Goal: Task Accomplishment & Management: Manage account settings

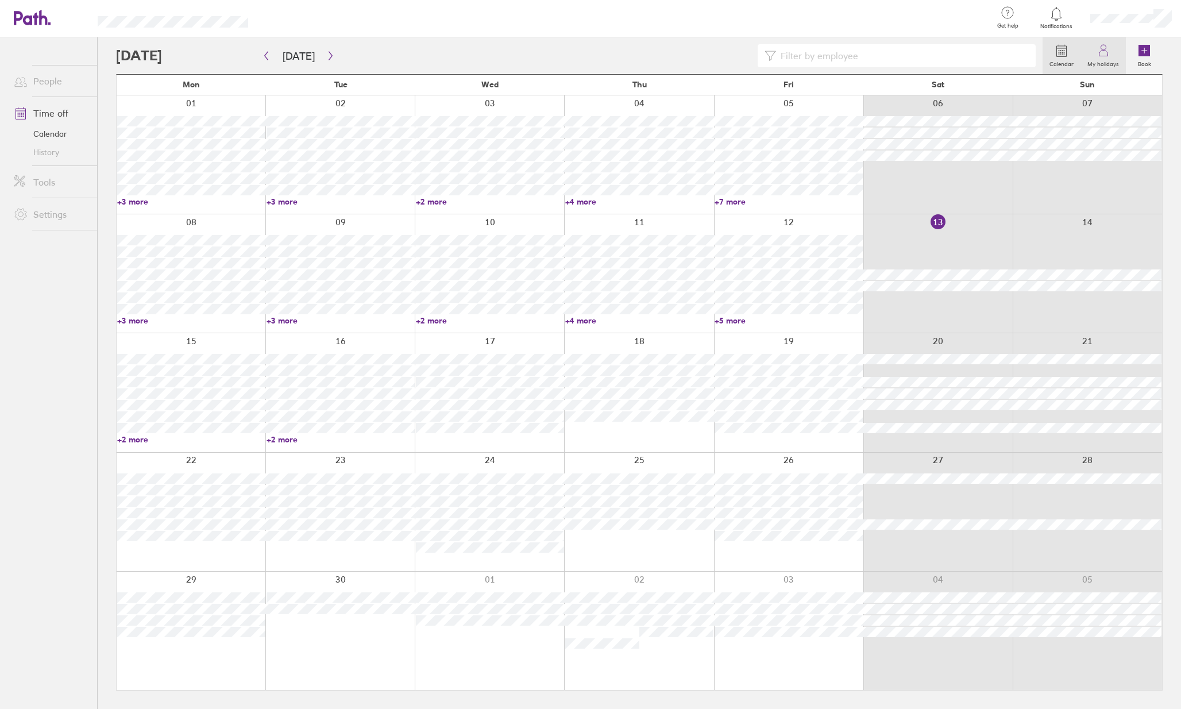
click at [1107, 55] on icon at bounding box center [1103, 54] width 9 height 6
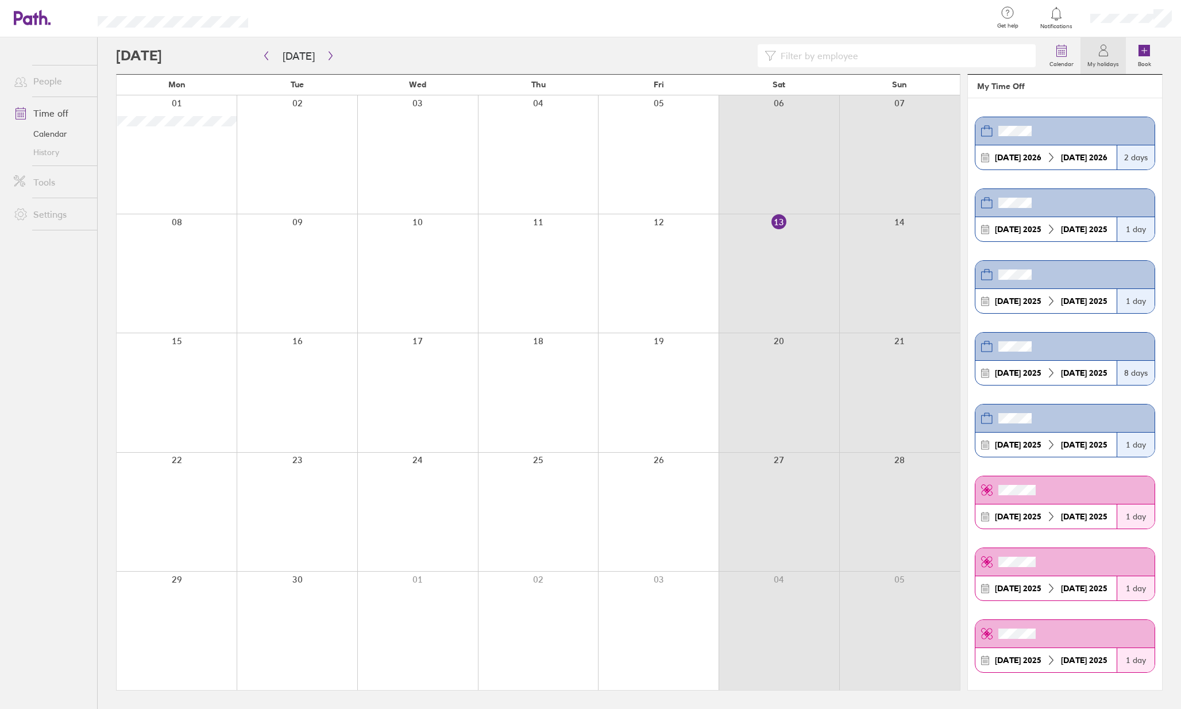
click at [1069, 160] on strong "[DATE]" at bounding box center [1074, 157] width 26 height 10
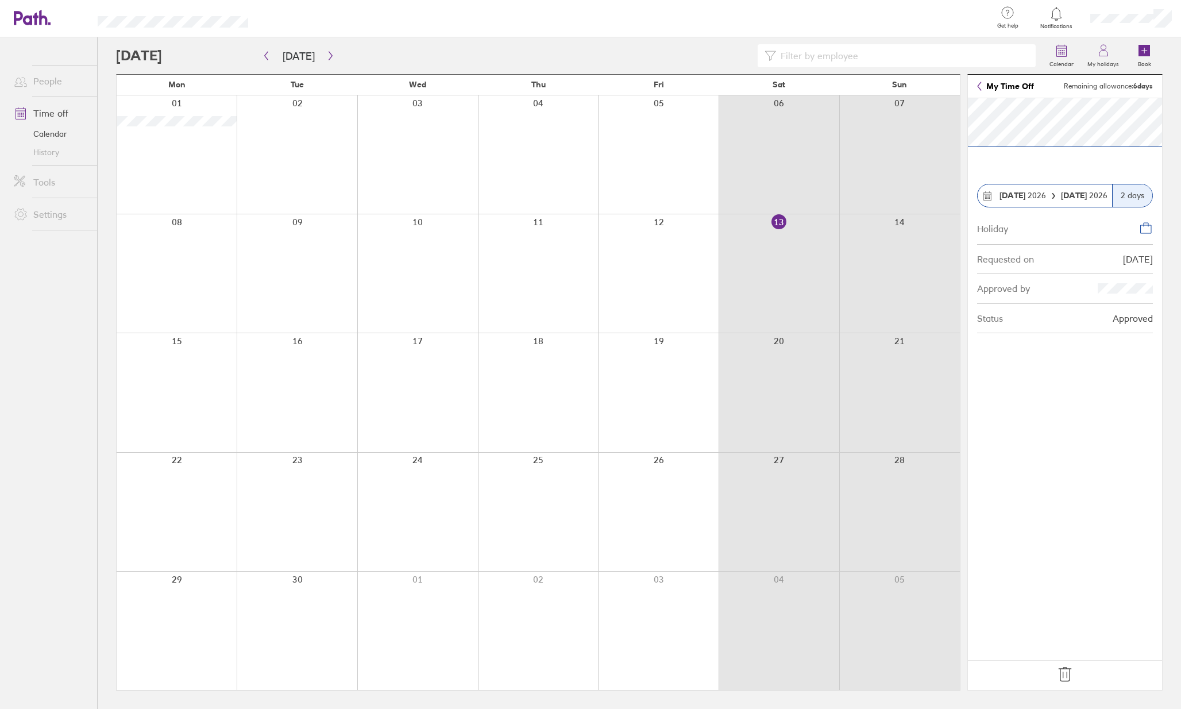
click at [984, 84] on link "My Time Off" at bounding box center [1005, 86] width 57 height 9
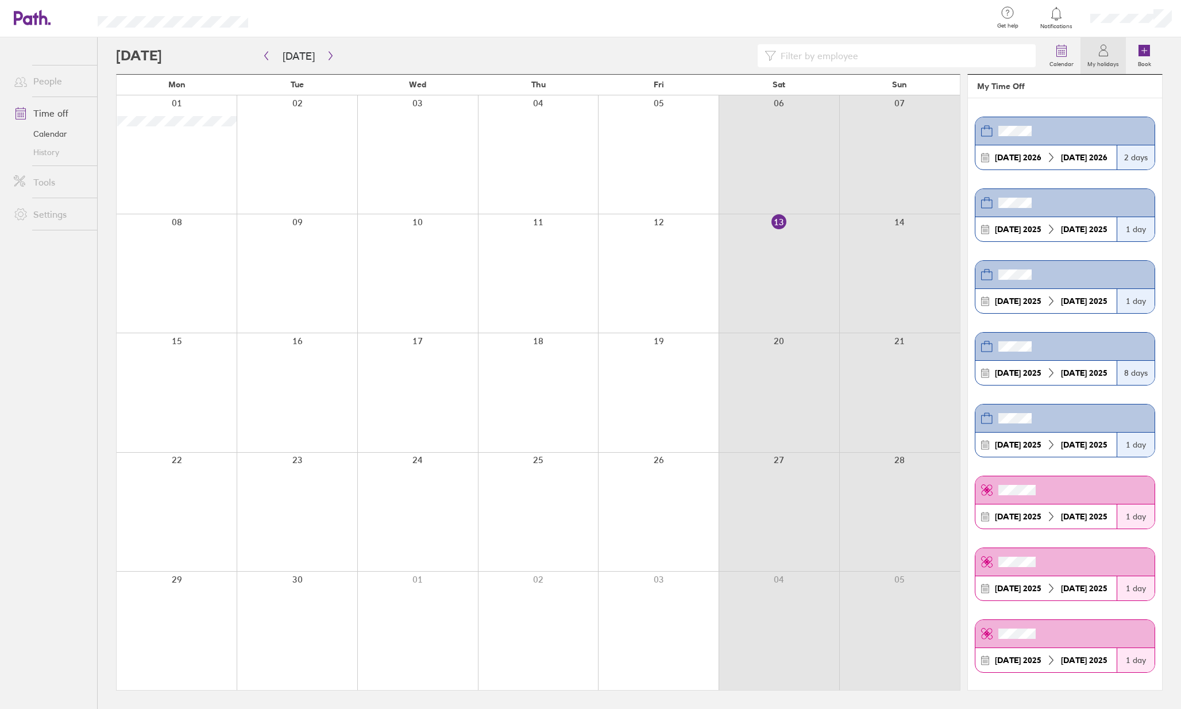
click at [1104, 52] on icon at bounding box center [1103, 51] width 14 height 14
click at [1105, 53] on link "My profile" at bounding box center [1123, 51] width 115 height 29
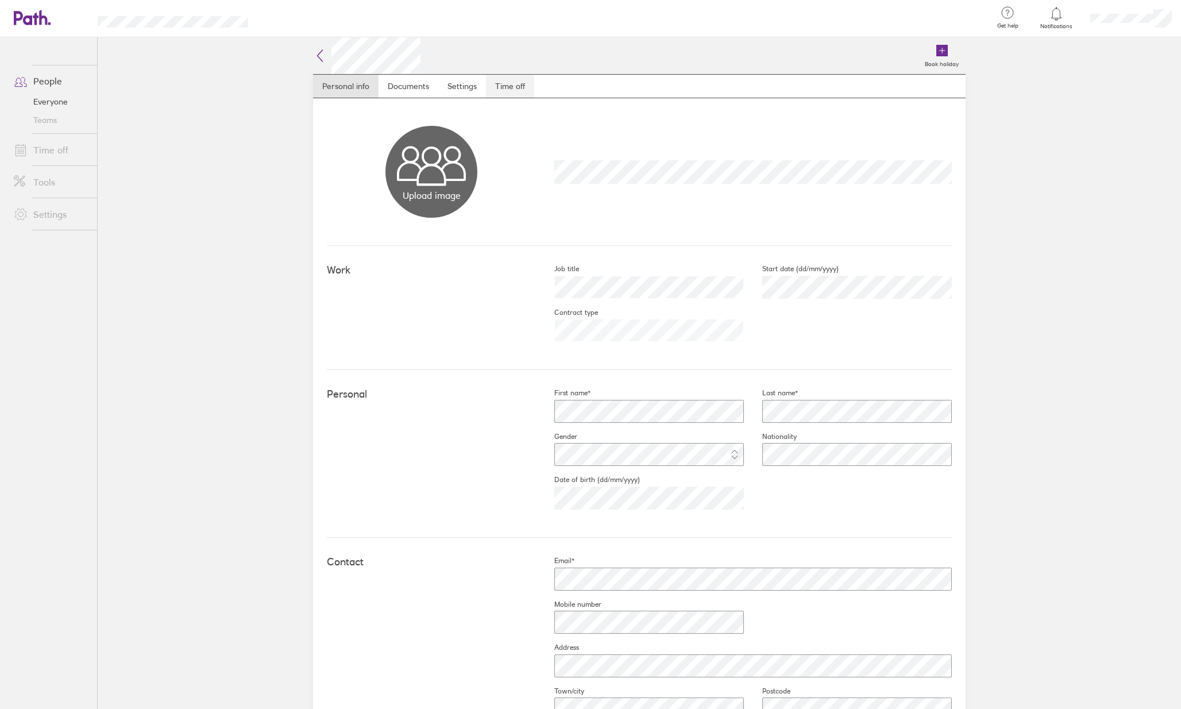
click at [516, 92] on link "Time off" at bounding box center [510, 86] width 48 height 23
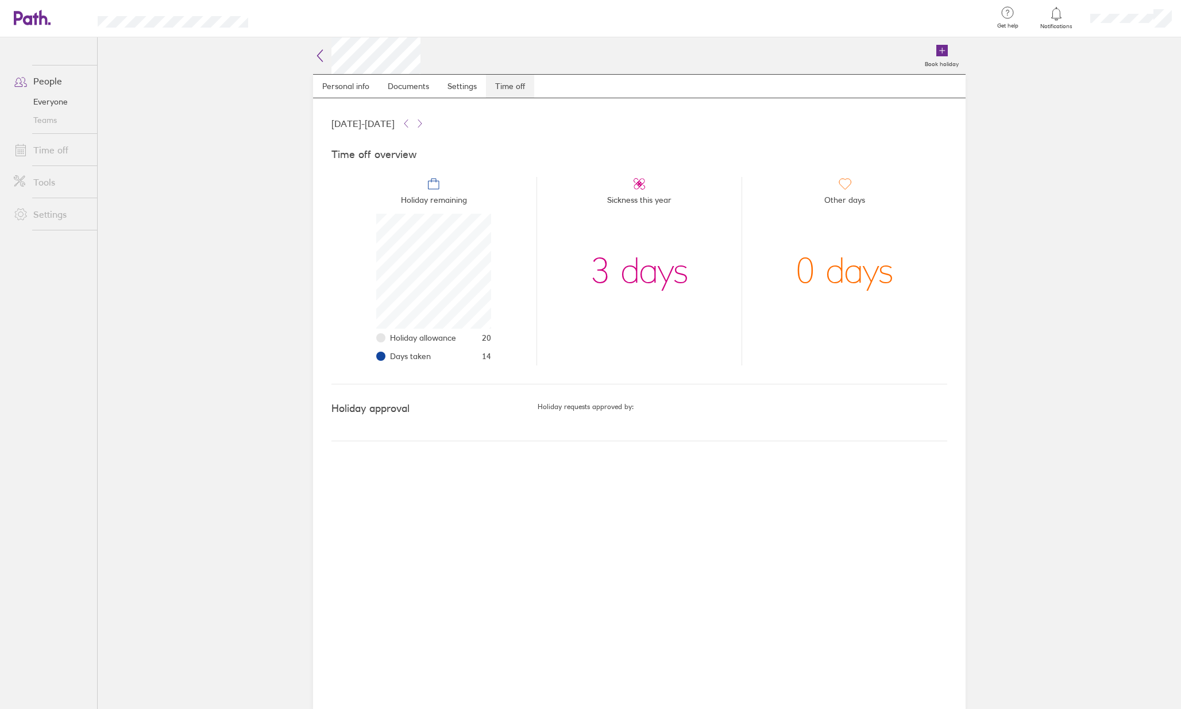
scroll to position [115, 115]
click at [47, 144] on link "Time off" at bounding box center [51, 149] width 92 height 23
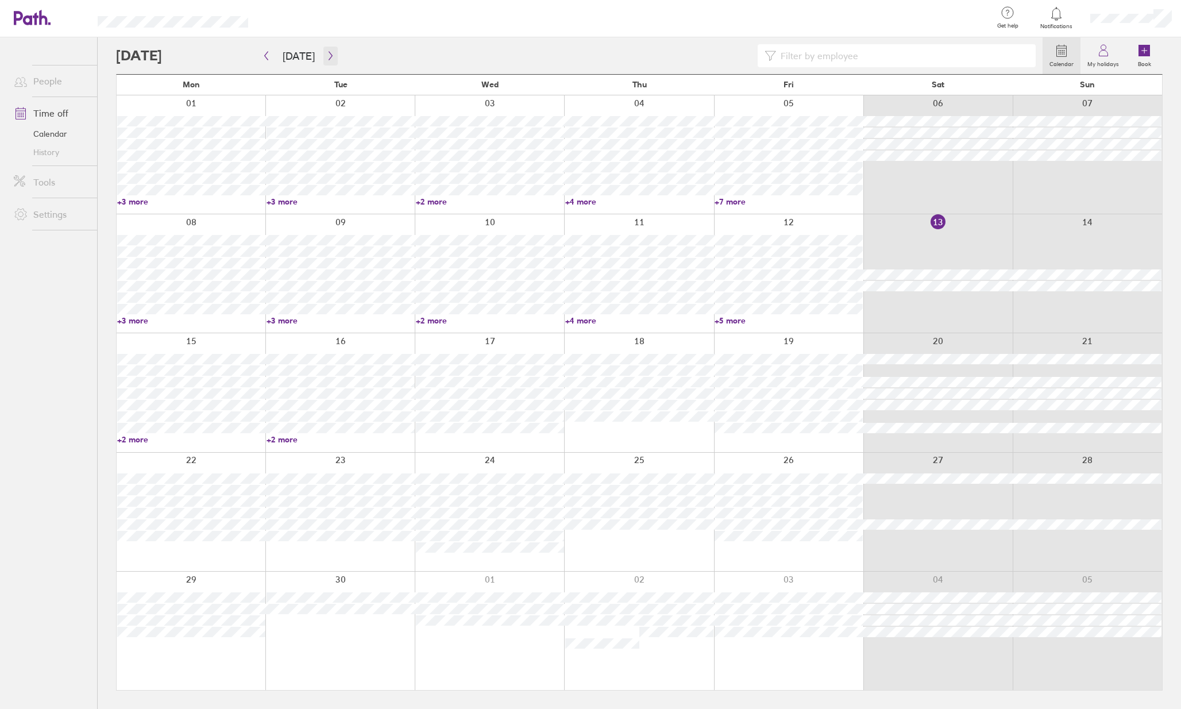
click at [326, 55] on icon "button" at bounding box center [330, 55] width 9 height 9
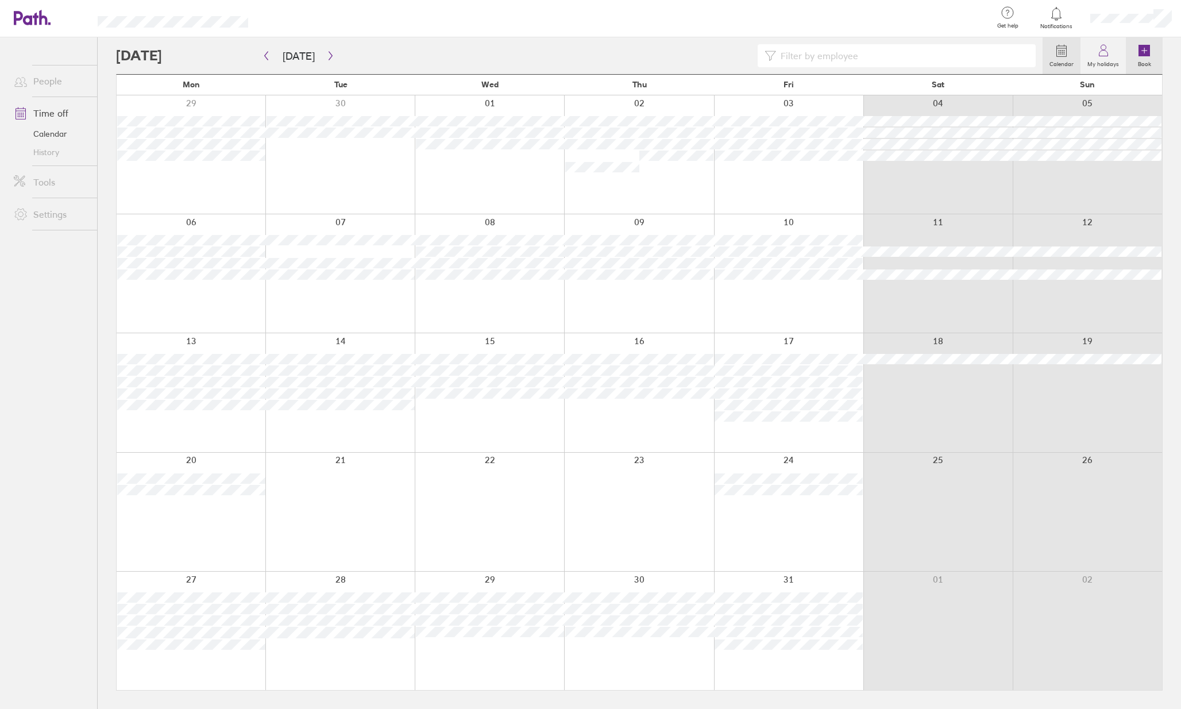
click at [1144, 63] on label "Book" at bounding box center [1144, 62] width 27 height 10
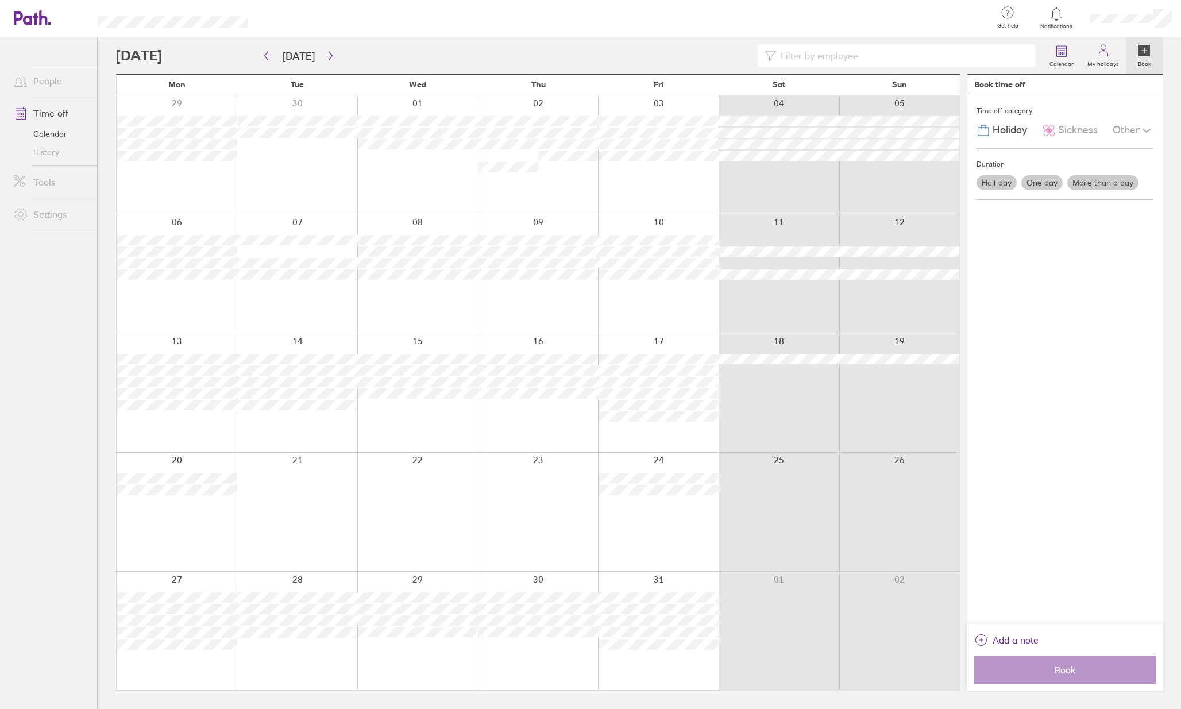
click at [1093, 180] on label "More than a day" at bounding box center [1102, 182] width 71 height 15
click at [0, 0] on input "More than a day" at bounding box center [0, 0] width 0 height 0
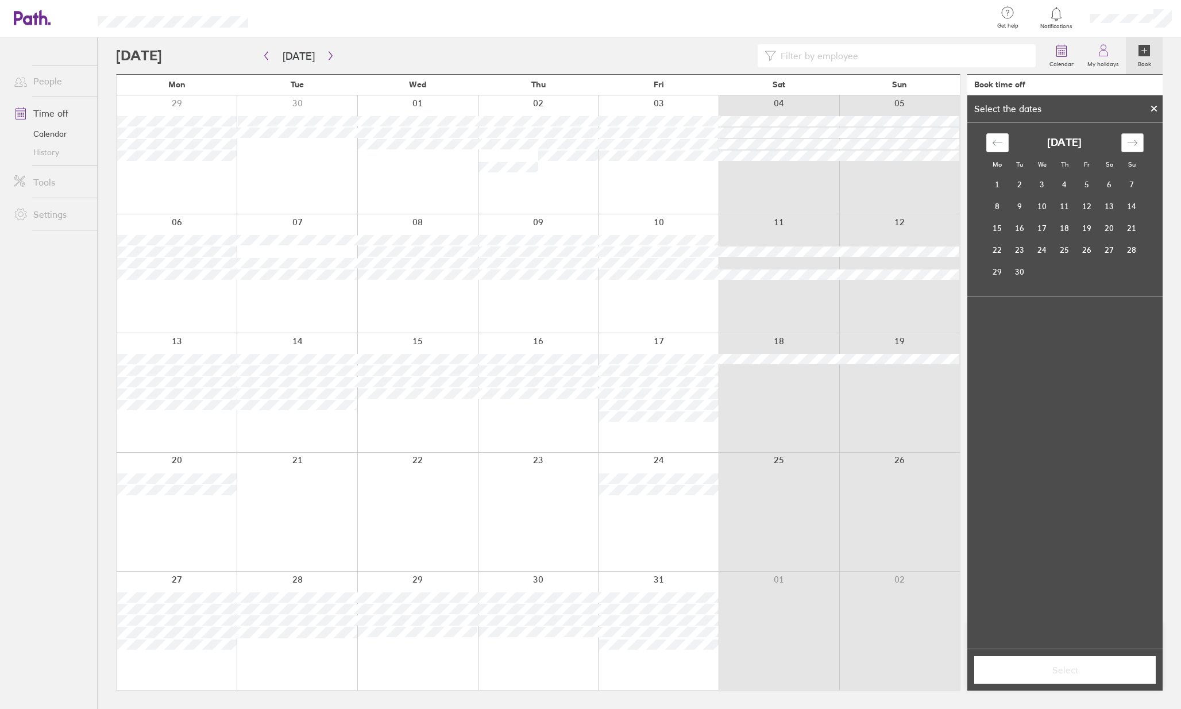
click at [1132, 141] on icon "Move forward to switch to the next month." at bounding box center [1132, 142] width 11 height 11
click at [1000, 253] on td "20" at bounding box center [997, 250] width 22 height 22
click at [1019, 253] on td "21" at bounding box center [1019, 250] width 22 height 22
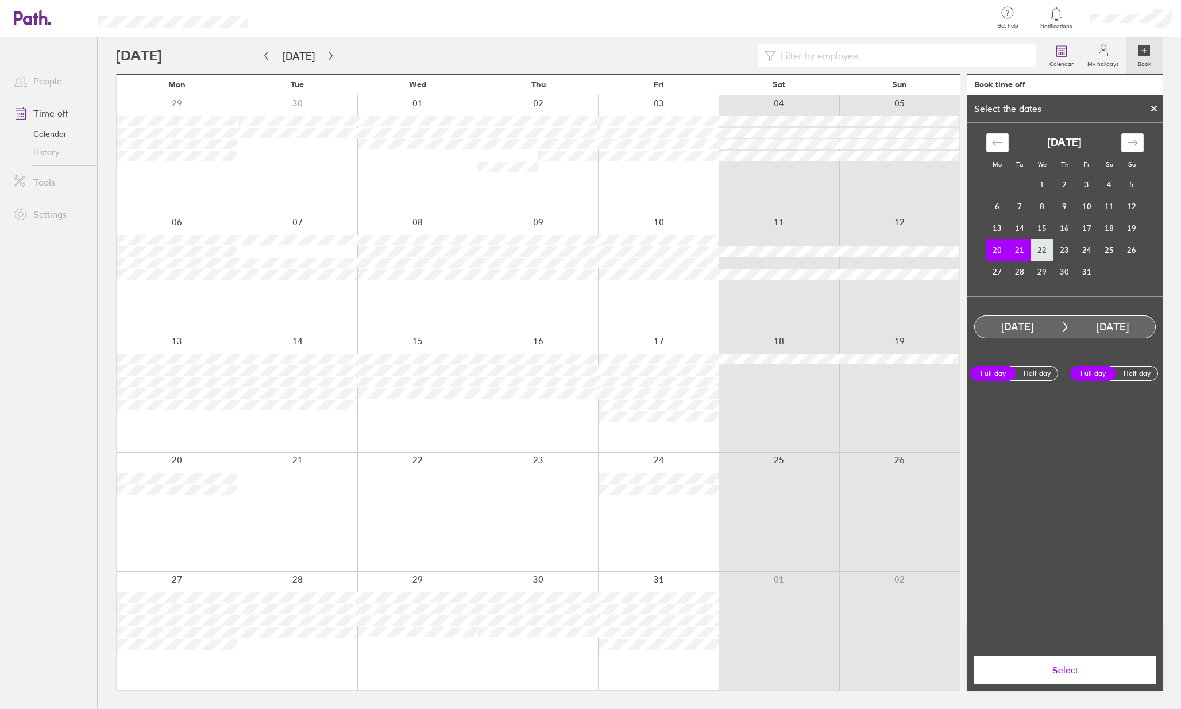
click at [1047, 251] on td "22" at bounding box center [1042, 250] width 22 height 22
click at [1000, 245] on td "20" at bounding box center [997, 250] width 22 height 22
click at [1042, 251] on td "22" at bounding box center [1042, 250] width 22 height 22
click at [1022, 250] on td "21" at bounding box center [1019, 250] width 22 height 22
click at [1005, 246] on td "20" at bounding box center [997, 250] width 22 height 22
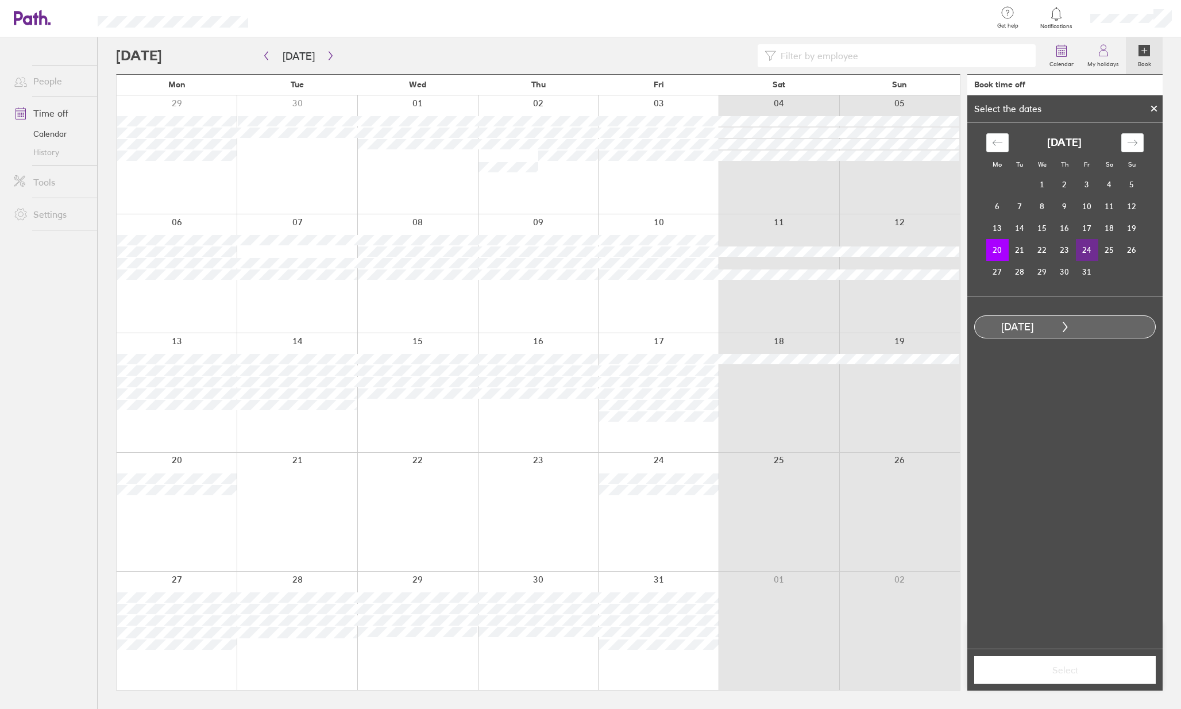
click at [1086, 252] on td "24" at bounding box center [1087, 250] width 22 height 22
click at [1048, 252] on td "22" at bounding box center [1042, 250] width 22 height 22
click at [1000, 252] on td "20" at bounding box center [997, 250] width 22 height 22
click at [1038, 248] on td "22" at bounding box center [1042, 250] width 22 height 22
click at [1060, 671] on span "Select" at bounding box center [1064, 669] width 165 height 10
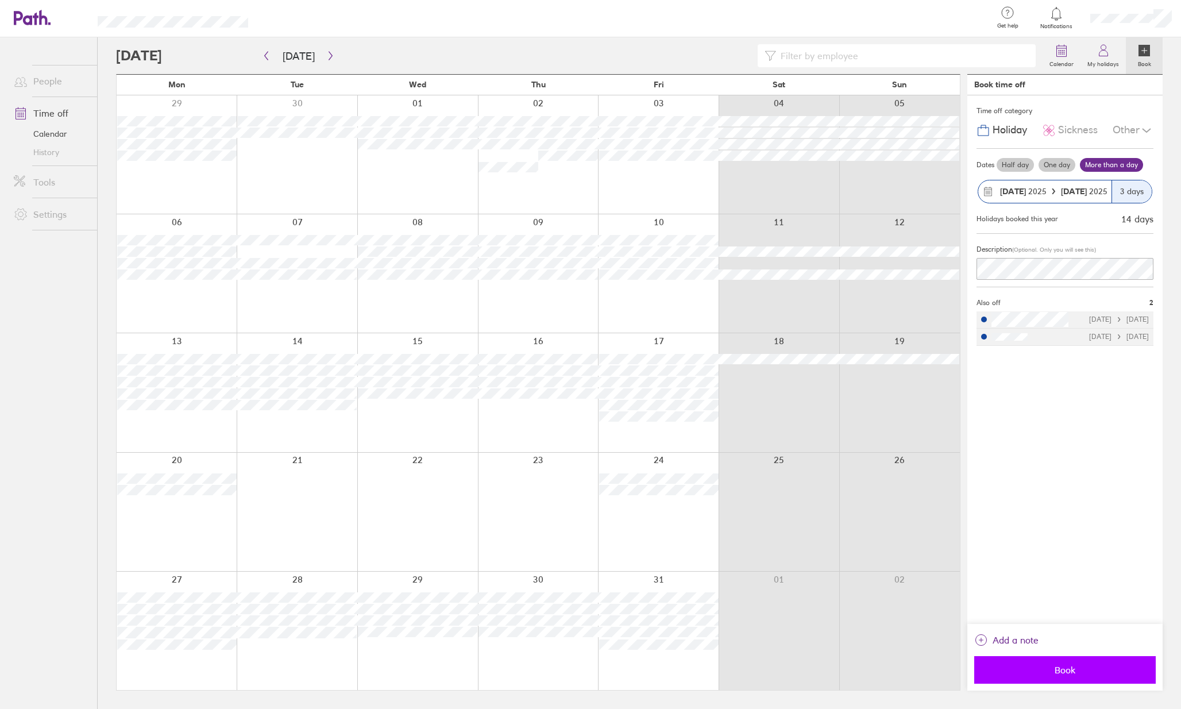
click at [1053, 667] on span "Book" at bounding box center [1064, 669] width 165 height 10
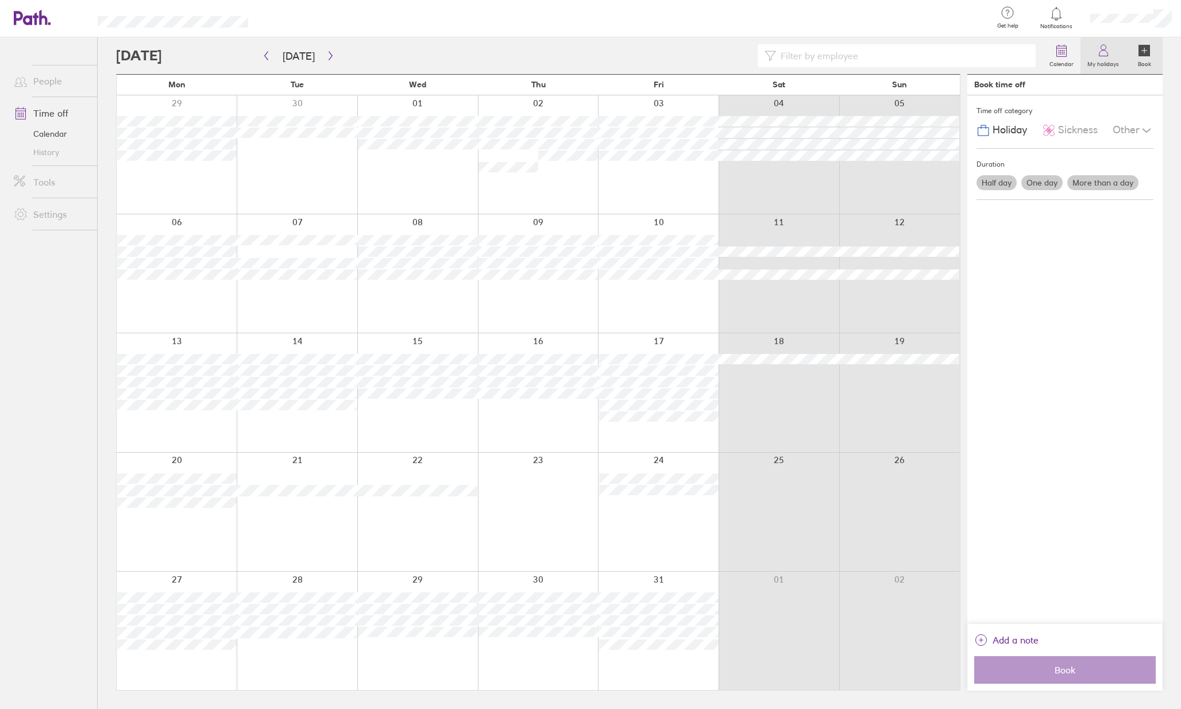
click at [1089, 54] on link "My holidays" at bounding box center [1102, 55] width 45 height 37
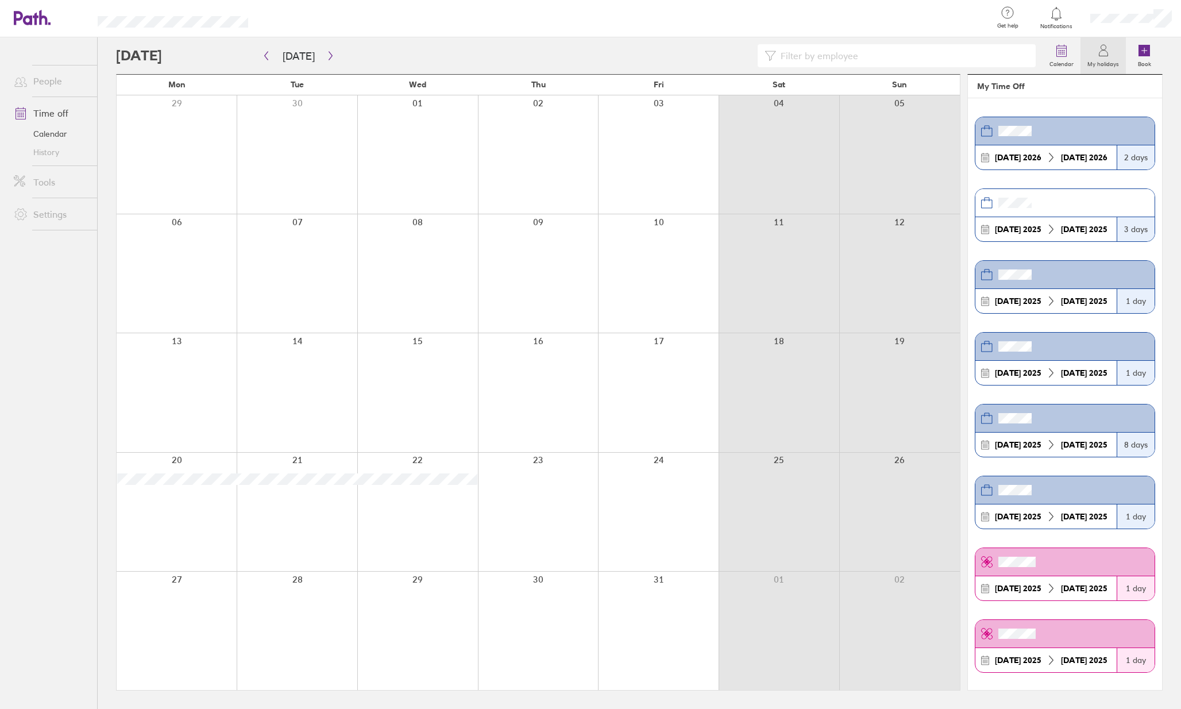
click at [1089, 54] on link "My holidays" at bounding box center [1102, 55] width 45 height 37
click at [48, 115] on link "Time off" at bounding box center [51, 113] width 92 height 23
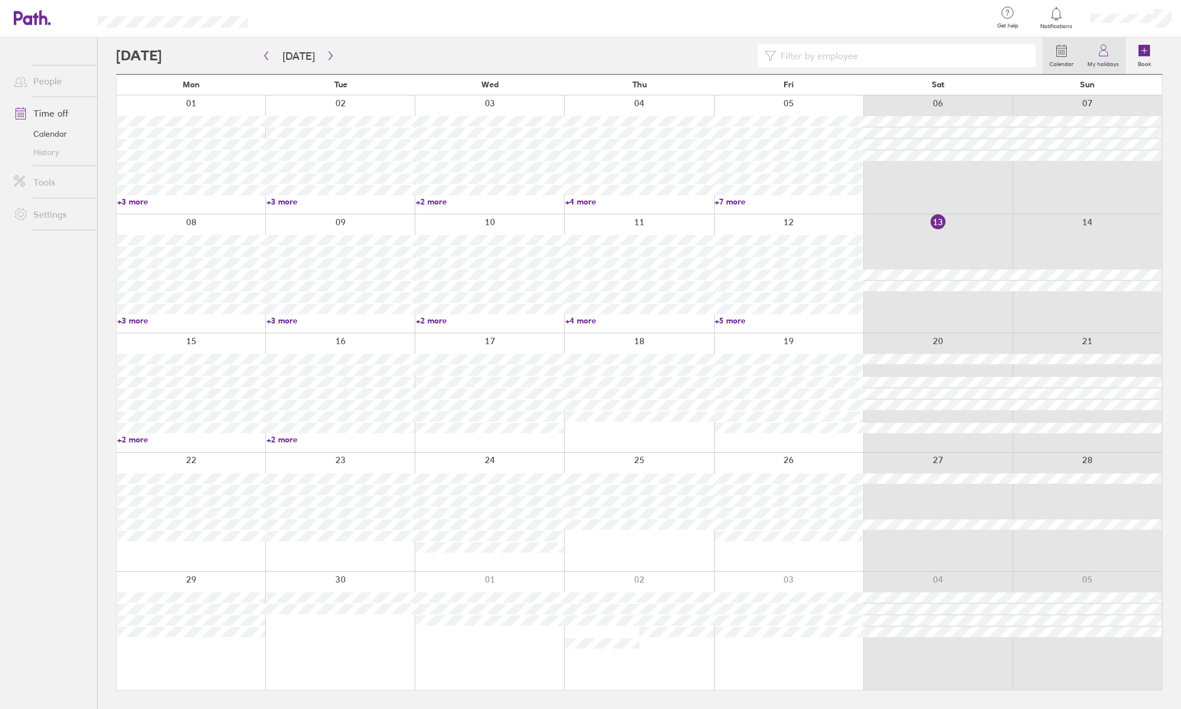
click at [1110, 56] on icon at bounding box center [1103, 51] width 14 height 14
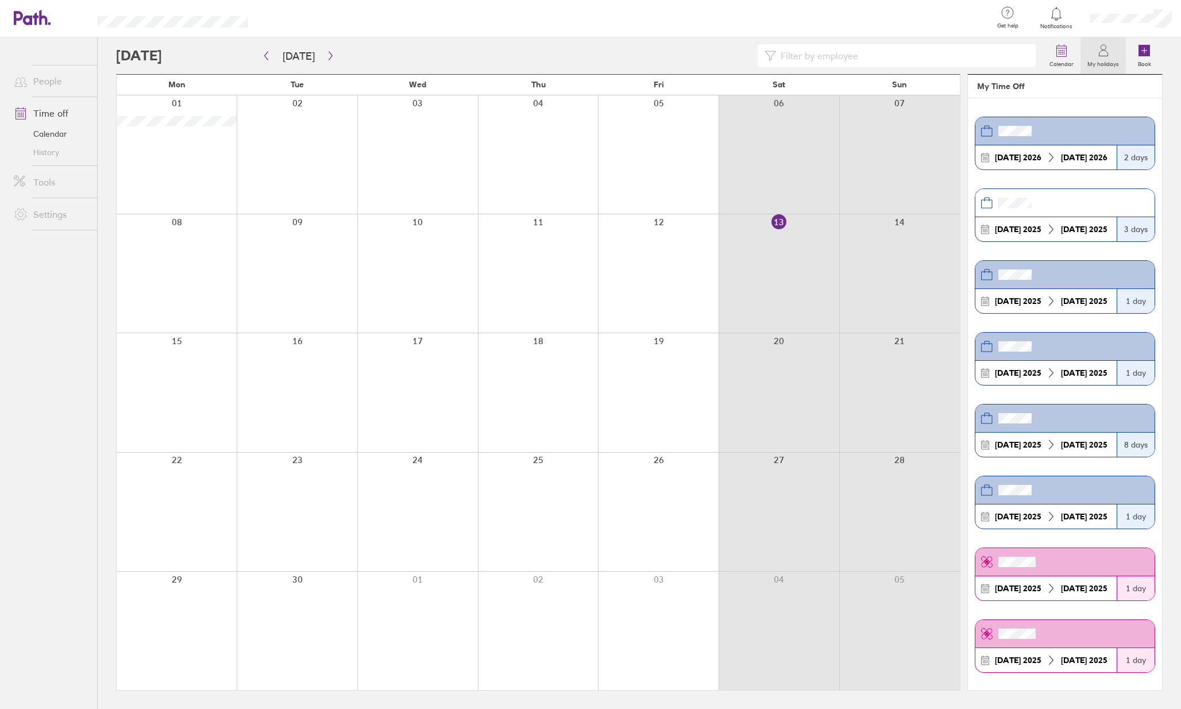
click at [1015, 84] on header "My Time Off" at bounding box center [1065, 87] width 194 height 24
click at [41, 110] on link "Time off" at bounding box center [51, 113] width 92 height 23
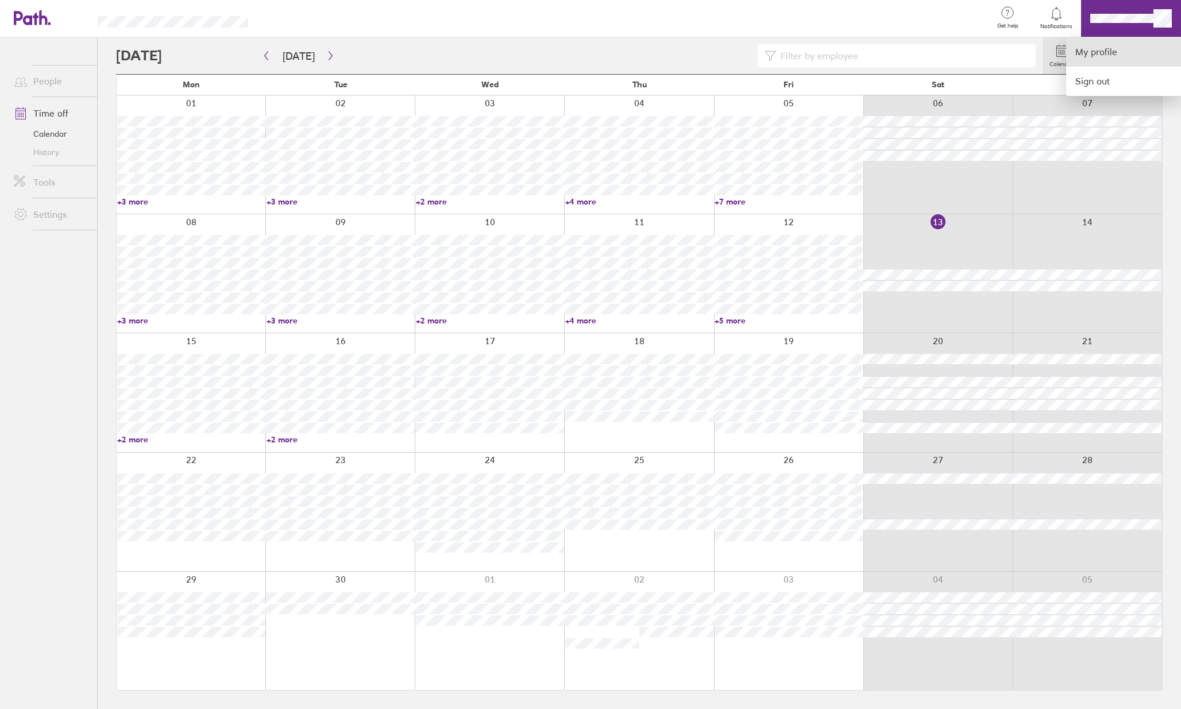
click at [1112, 58] on link "My profile" at bounding box center [1123, 51] width 115 height 29
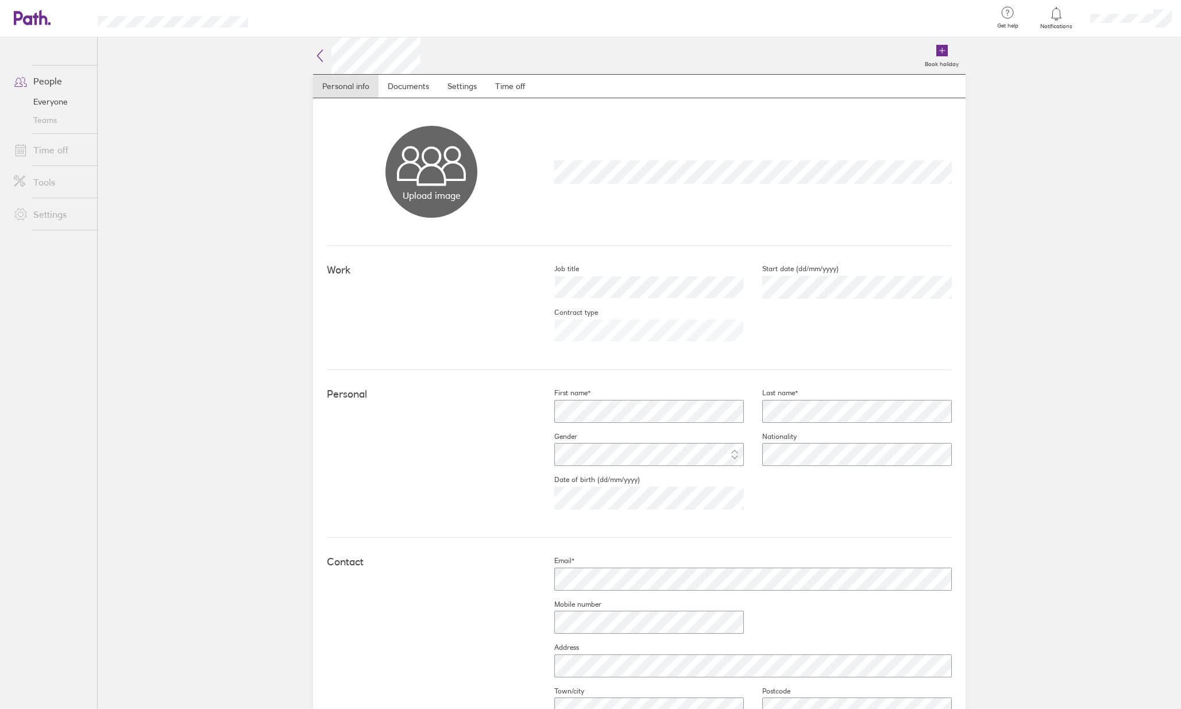
click at [45, 147] on link "Time off" at bounding box center [51, 149] width 92 height 23
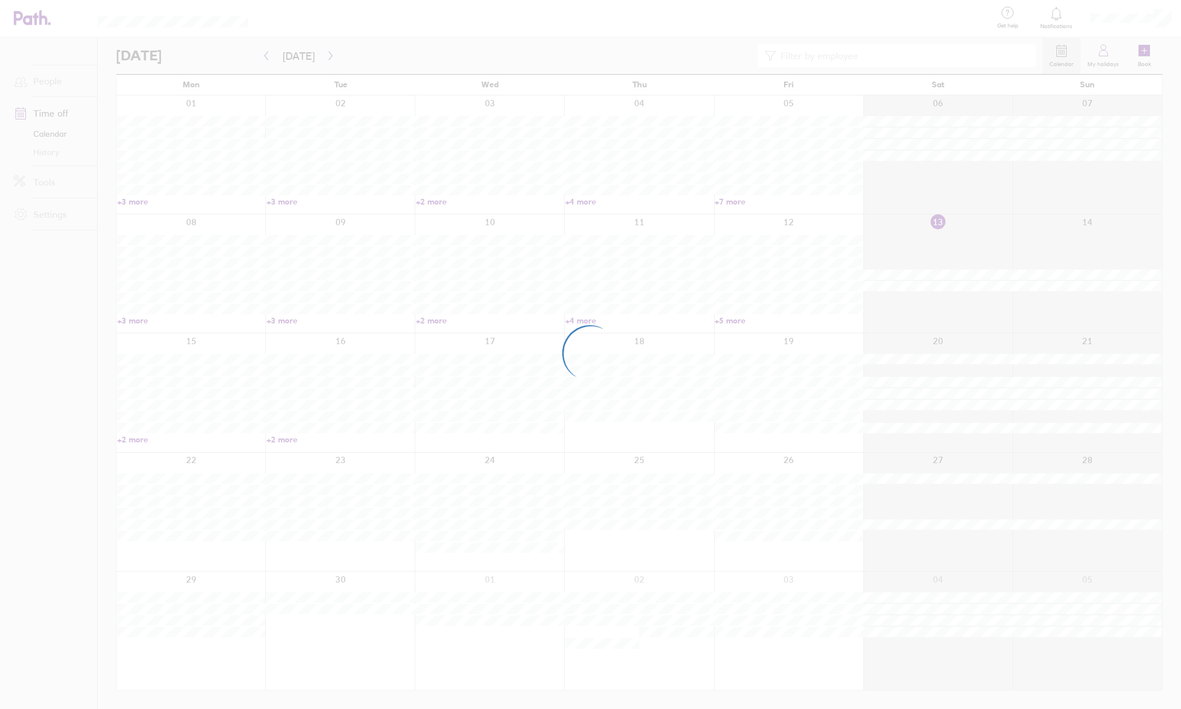
click at [1100, 58] on div at bounding box center [590, 354] width 1181 height 709
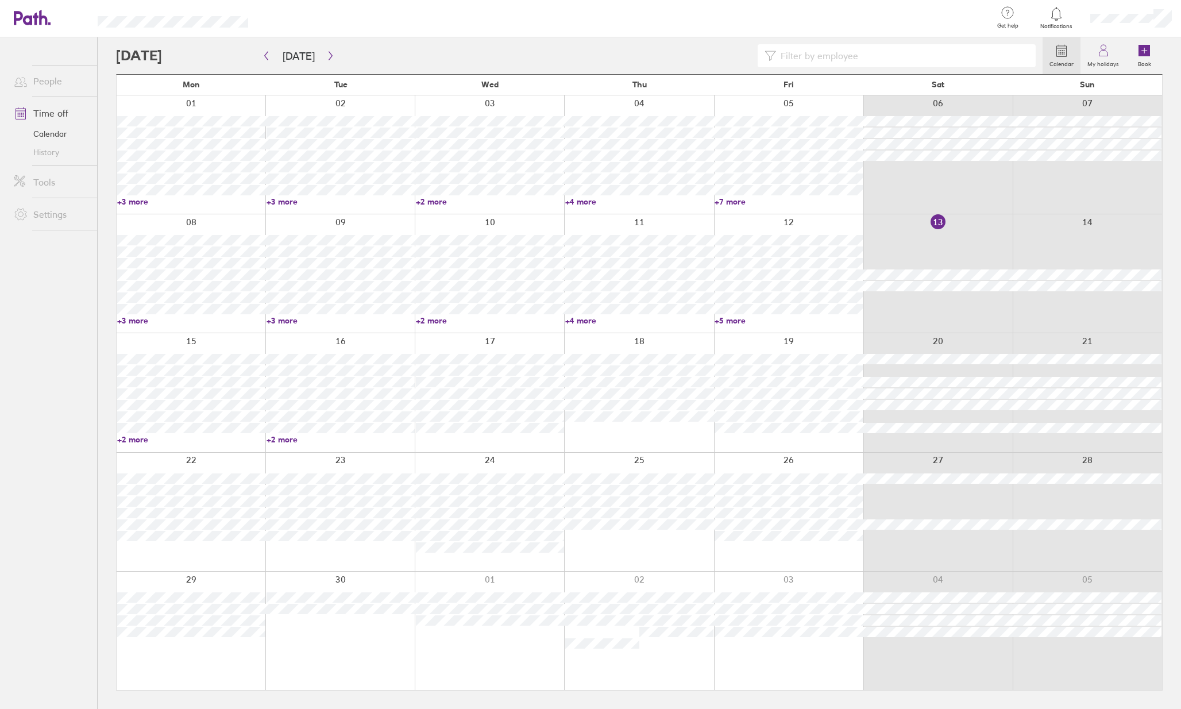
click at [1100, 58] on label "My holidays" at bounding box center [1102, 62] width 45 height 10
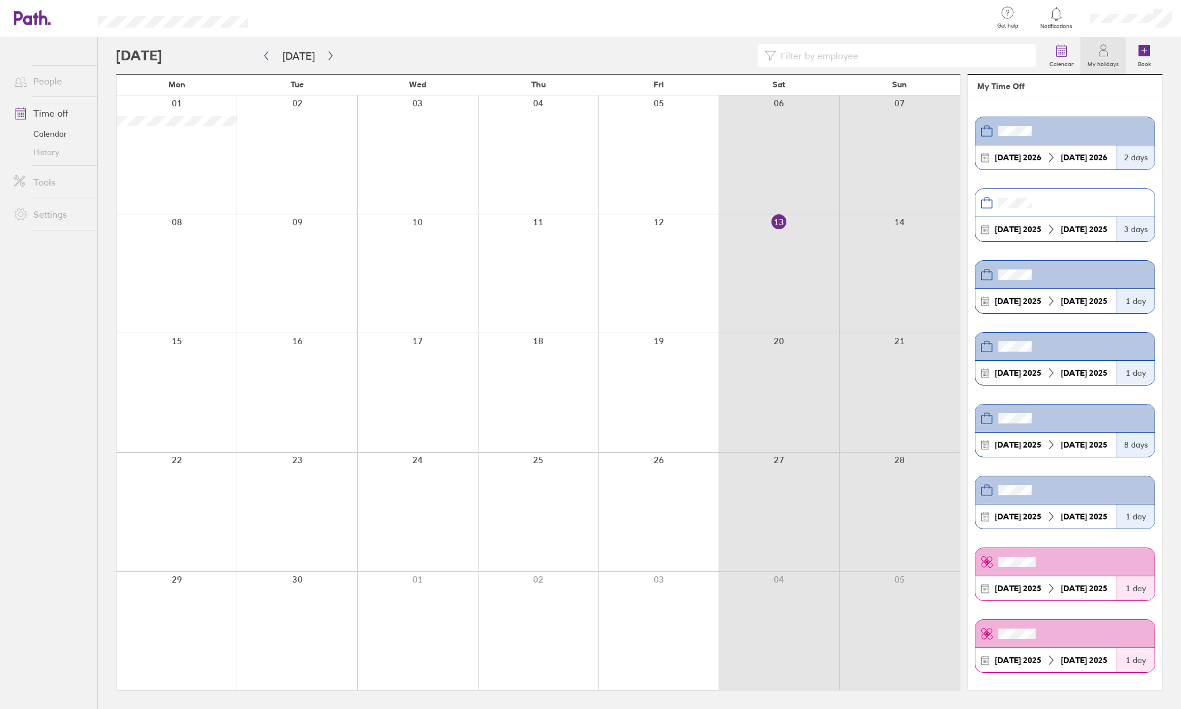
click at [1103, 51] on icon at bounding box center [1103, 54] width 9 height 6
click at [1004, 85] on header "My Time Off" at bounding box center [1065, 87] width 194 height 24
click at [1065, 131] on header at bounding box center [1064, 131] width 179 height 28
